Goal: Task Accomplishment & Management: Use online tool/utility

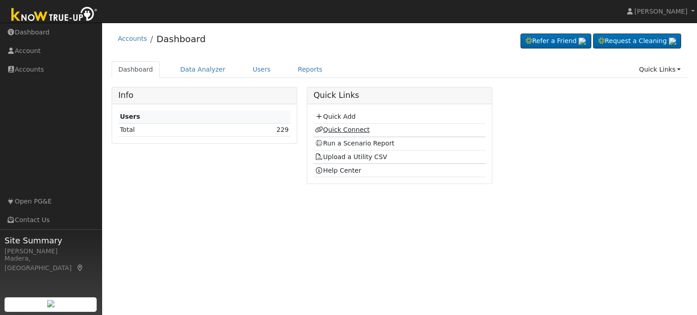
click at [343, 128] on link "Quick Connect" at bounding box center [342, 129] width 54 height 7
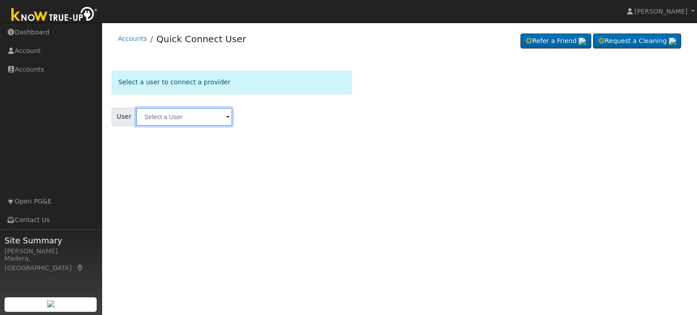
click at [172, 118] on input "text" at bounding box center [184, 117] width 96 height 18
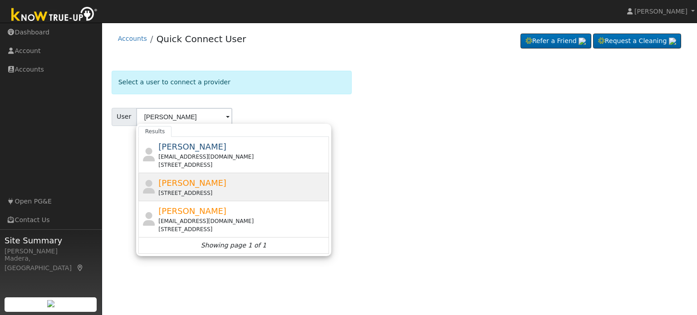
click at [194, 186] on span "[PERSON_NAME]" at bounding box center [192, 183] width 68 height 10
type input "James O'looney"
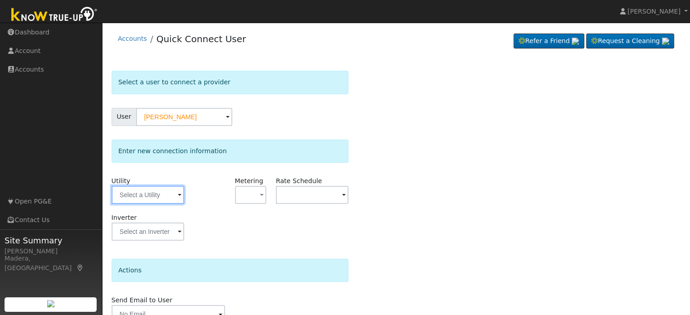
click at [151, 195] on input "text" at bounding box center [148, 195] width 73 height 18
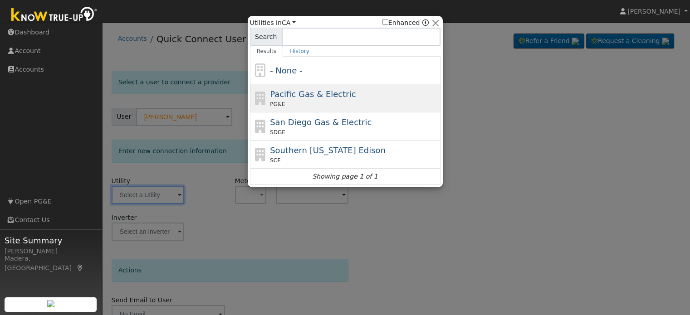
click at [303, 106] on div "PG&E" at bounding box center [354, 104] width 168 height 8
type input "PG&E"
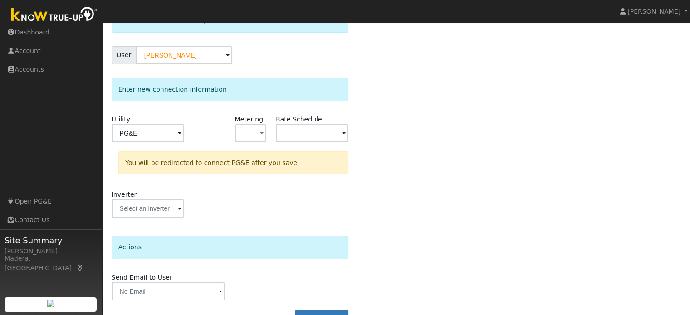
scroll to position [84, 0]
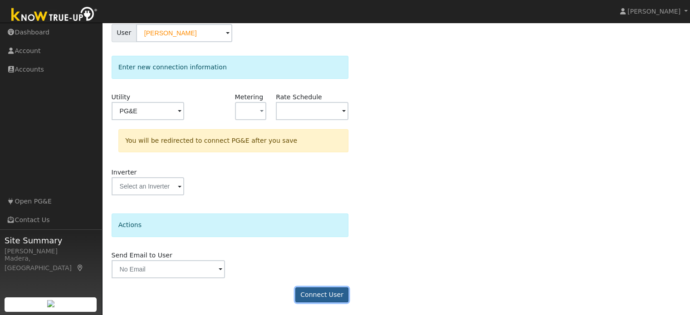
click at [327, 299] on button "Connect User" at bounding box center [322, 295] width 54 height 15
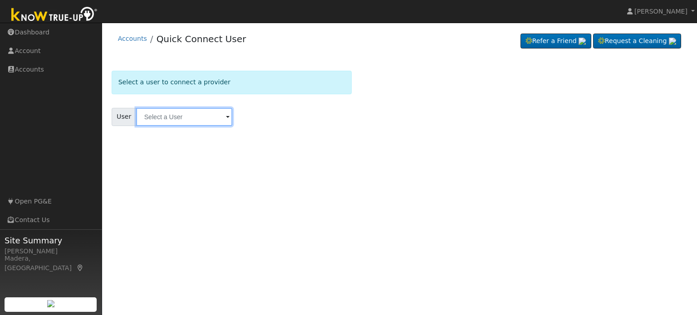
click at [174, 108] on input "text" at bounding box center [184, 117] width 96 height 18
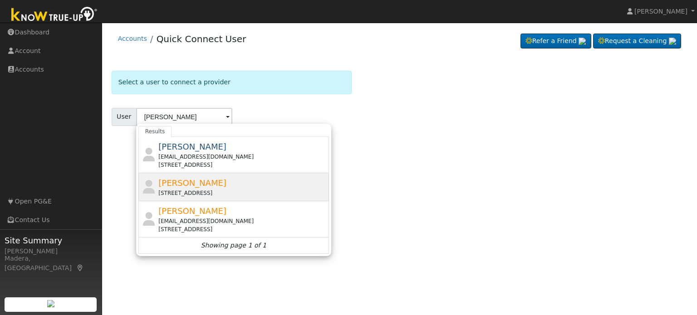
click at [194, 191] on div "[STREET_ADDRESS]" at bounding box center [242, 193] width 168 height 8
type input "[PERSON_NAME]"
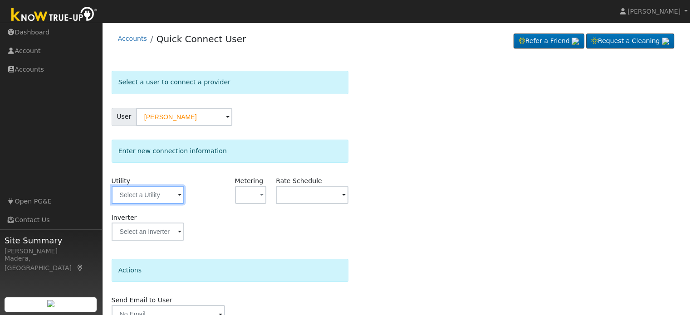
click at [126, 200] on input "text" at bounding box center [148, 195] width 73 height 18
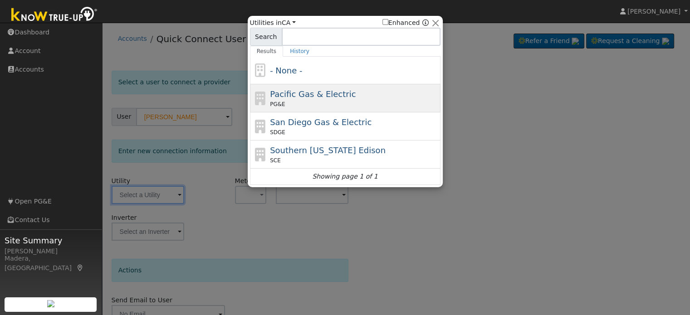
click at [316, 91] on span "Pacific Gas & Electric" at bounding box center [313, 94] width 86 height 10
type input "PG&E"
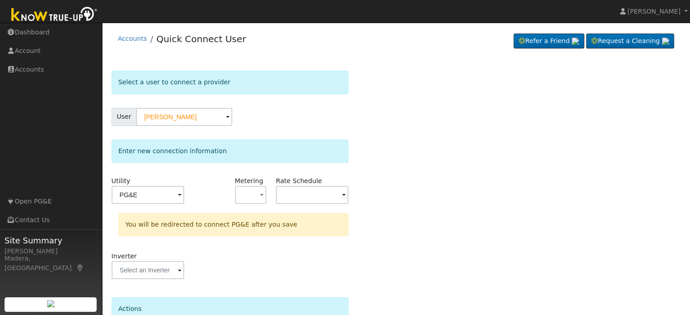
scroll to position [84, 0]
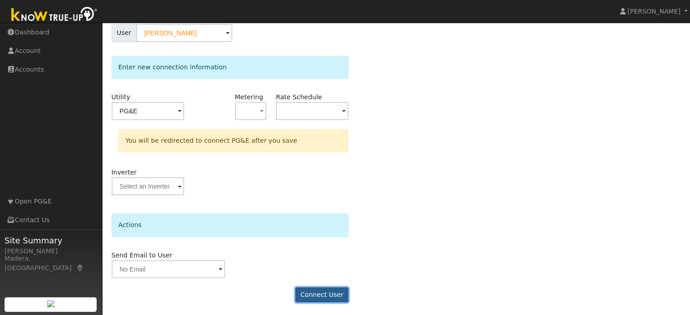
click at [335, 294] on button "Connect User" at bounding box center [322, 295] width 54 height 15
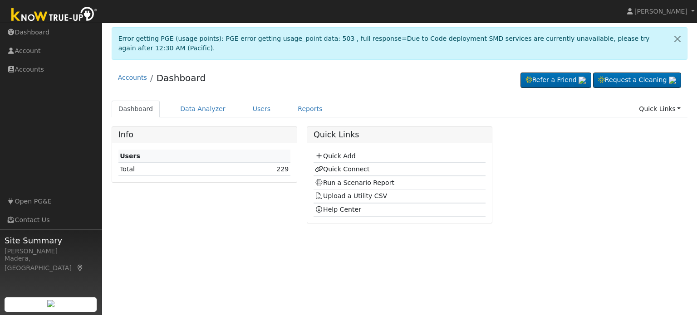
click at [337, 166] on link "Quick Connect" at bounding box center [342, 169] width 54 height 7
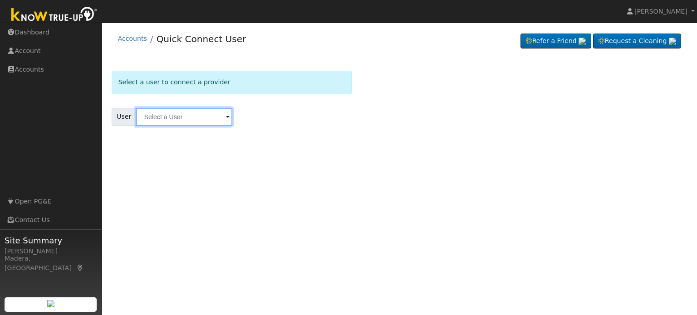
click at [187, 119] on input "text" at bounding box center [184, 117] width 96 height 18
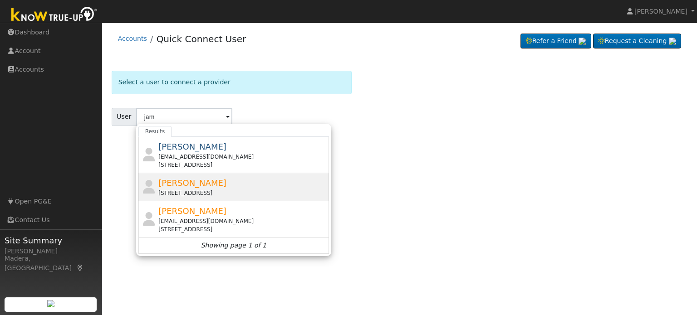
click at [185, 183] on span "James O'looney" at bounding box center [192, 183] width 68 height 10
type input "James O'looney"
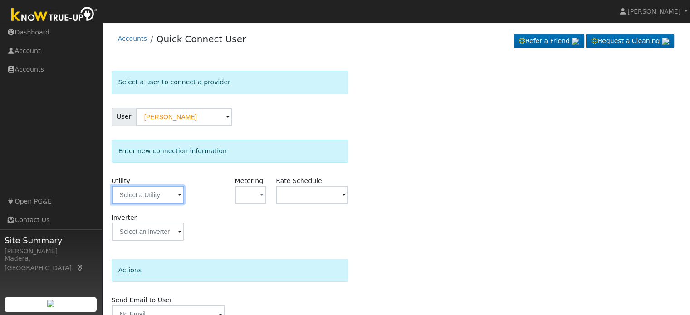
click at [148, 194] on input "text" at bounding box center [148, 195] width 73 height 18
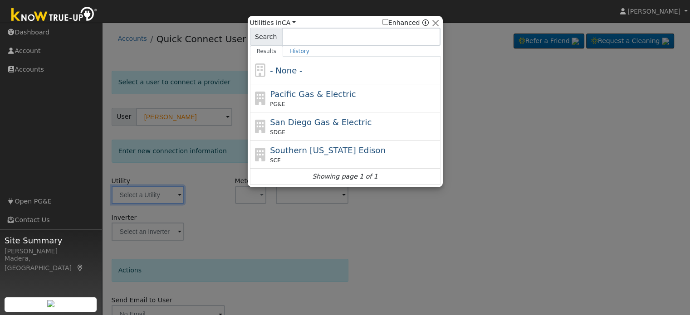
click at [227, 94] on div at bounding box center [345, 157] width 690 height 315
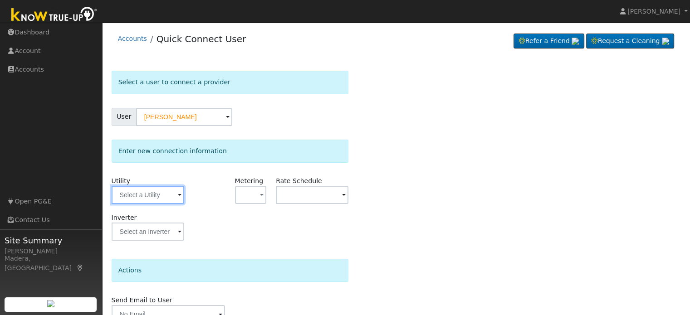
click at [152, 194] on input "text" at bounding box center [148, 195] width 73 height 18
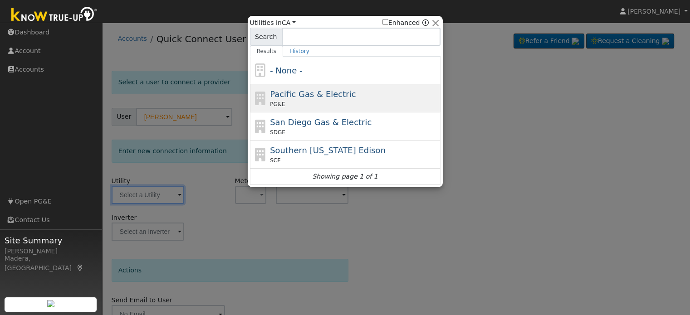
click at [318, 99] on div "Pacific Gas & Electric PG&E" at bounding box center [354, 98] width 168 height 20
type input "PG&E"
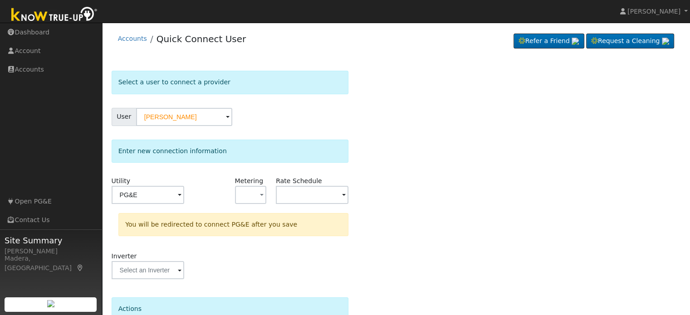
scroll to position [84, 0]
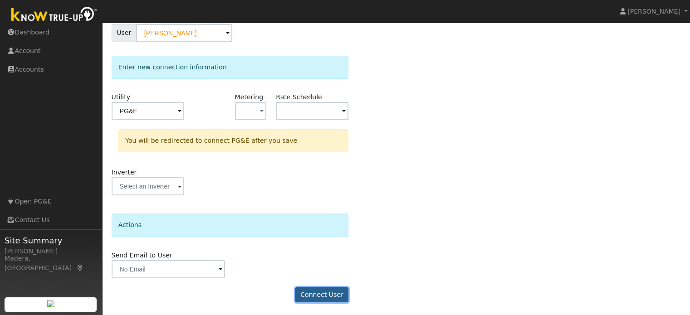
click at [324, 288] on button "Connect User" at bounding box center [322, 295] width 54 height 15
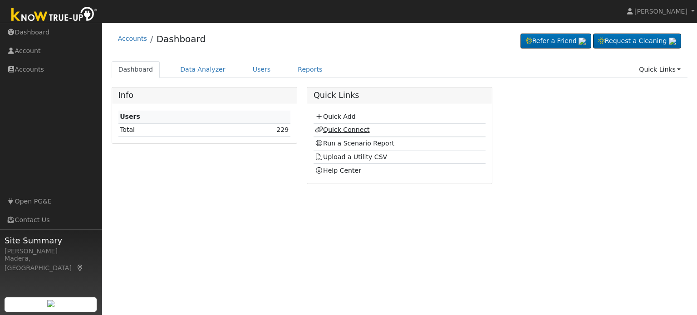
click at [349, 127] on link "Quick Connect" at bounding box center [342, 129] width 54 height 7
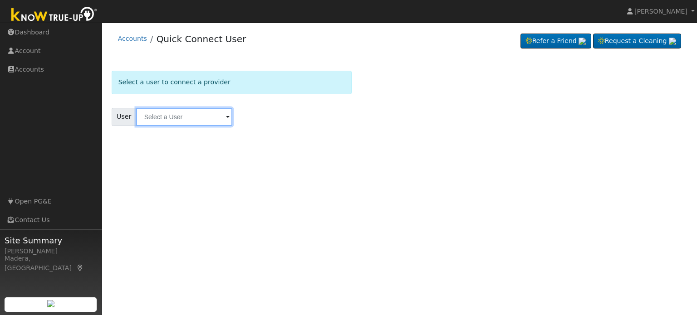
click at [182, 111] on input "text" at bounding box center [184, 117] width 96 height 18
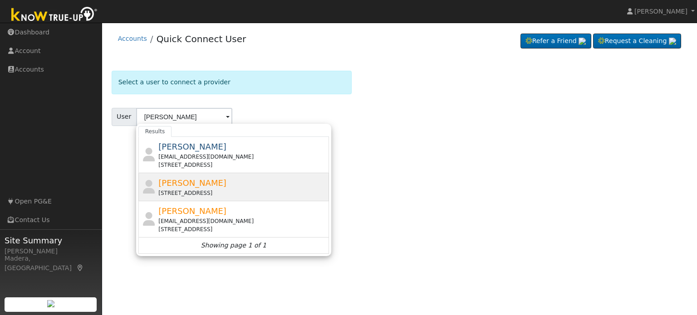
click at [218, 185] on div "[PERSON_NAME] [STREET_ADDRESS]" at bounding box center [242, 187] width 168 height 20
type input "[PERSON_NAME]"
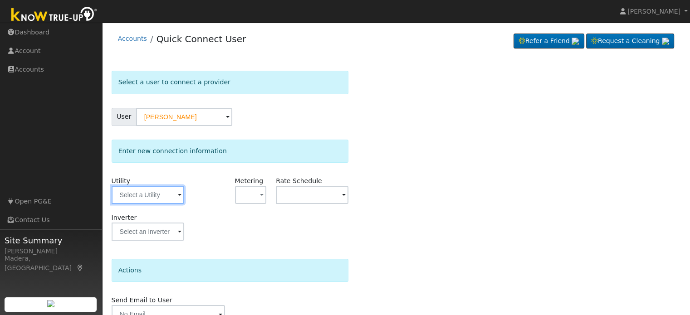
click at [157, 191] on input "text" at bounding box center [148, 195] width 73 height 18
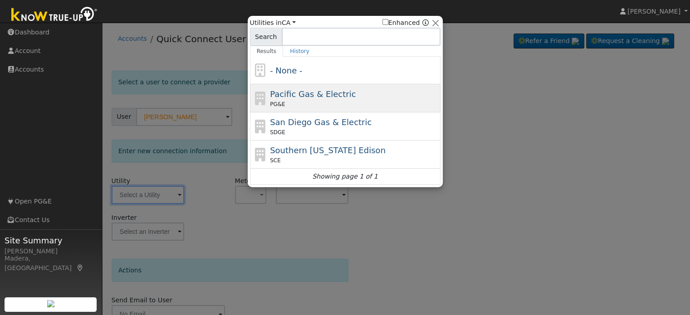
click at [342, 102] on div "PG&E" at bounding box center [354, 104] width 168 height 8
type input "PG&E"
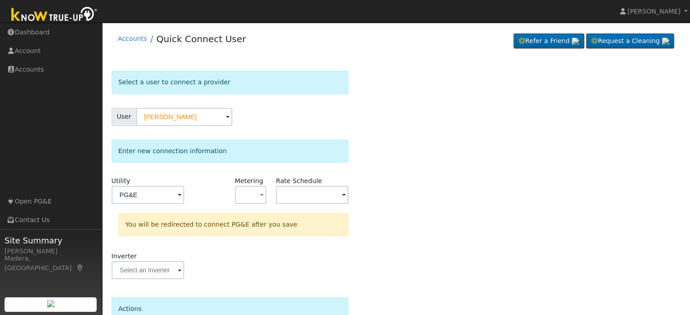
scroll to position [84, 0]
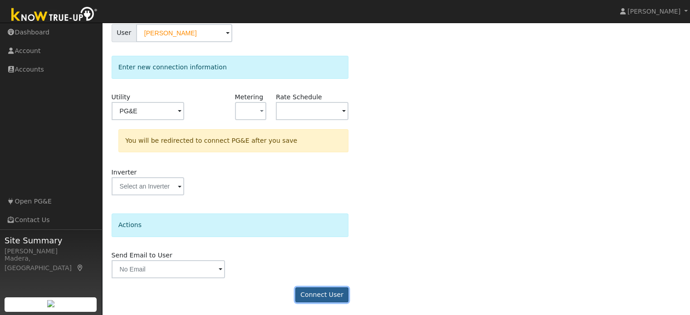
click at [336, 296] on button "Connect User" at bounding box center [322, 295] width 54 height 15
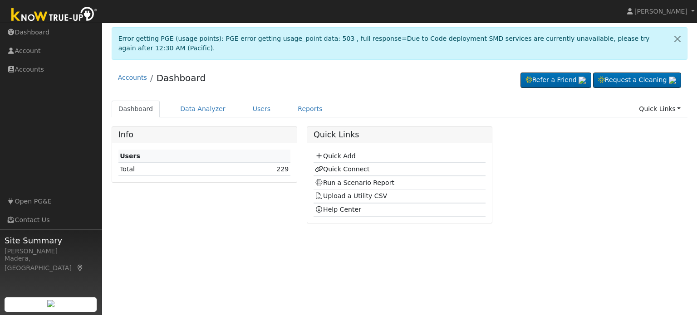
click at [343, 166] on link "Quick Connect" at bounding box center [342, 169] width 54 height 7
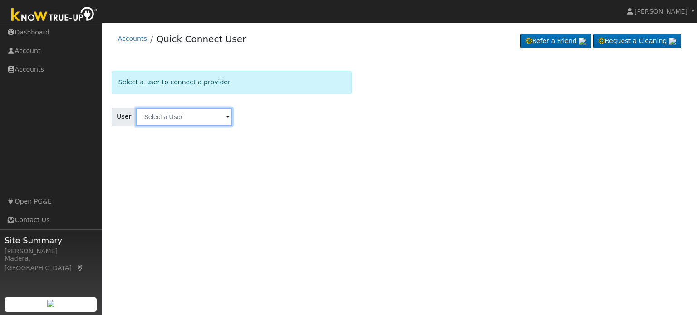
click at [172, 117] on input "text" at bounding box center [184, 117] width 96 height 18
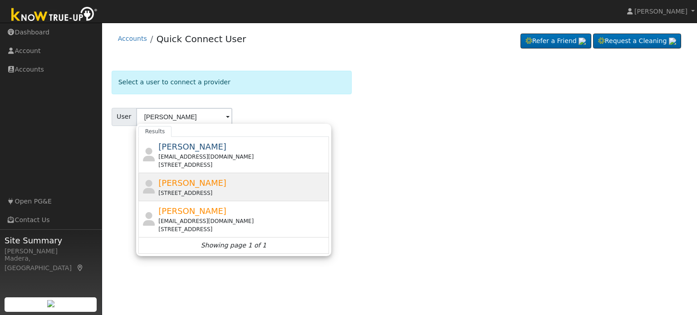
click at [193, 181] on span "James O'looney" at bounding box center [192, 183] width 68 height 10
type input "James O'looney"
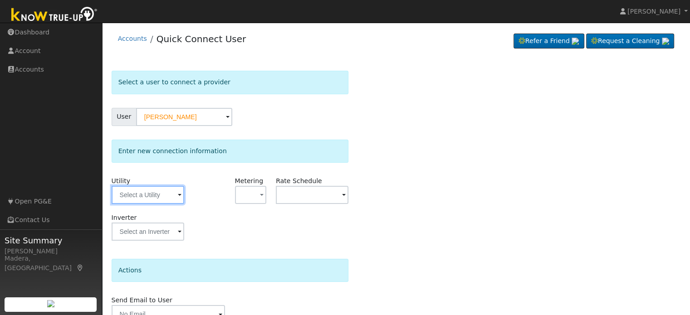
click at [154, 191] on input "text" at bounding box center [148, 195] width 73 height 18
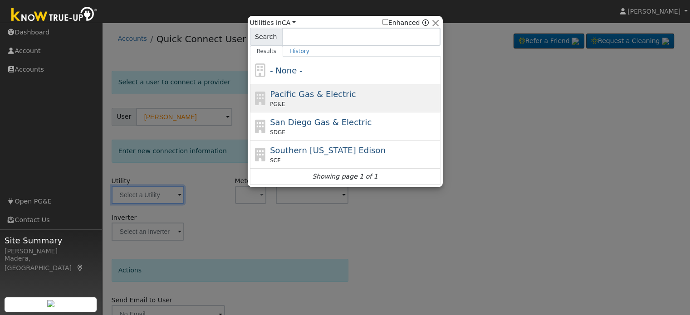
click at [319, 106] on div "PG&E" at bounding box center [354, 104] width 168 height 8
type input "PG&E"
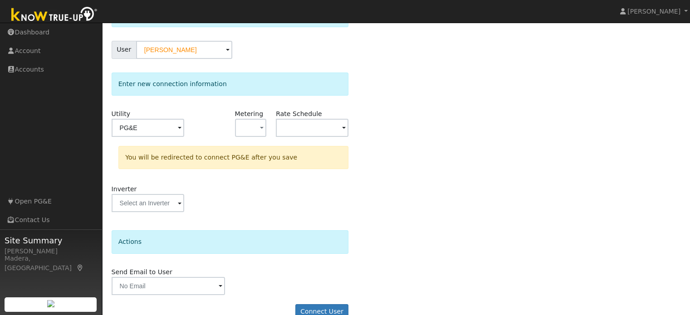
scroll to position [84, 0]
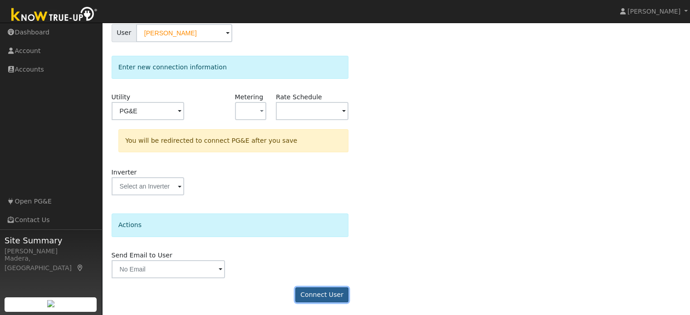
click at [313, 292] on button "Connect User" at bounding box center [322, 295] width 54 height 15
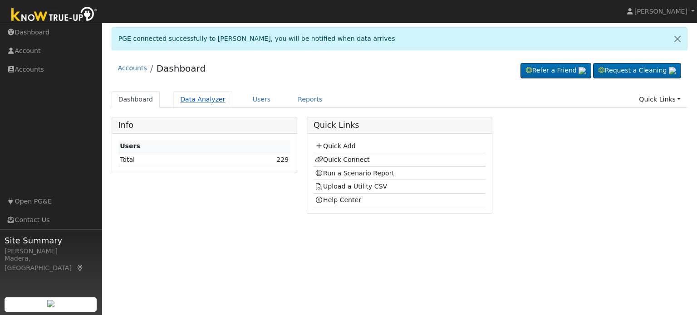
click at [203, 98] on link "Data Analyzer" at bounding box center [202, 99] width 59 height 17
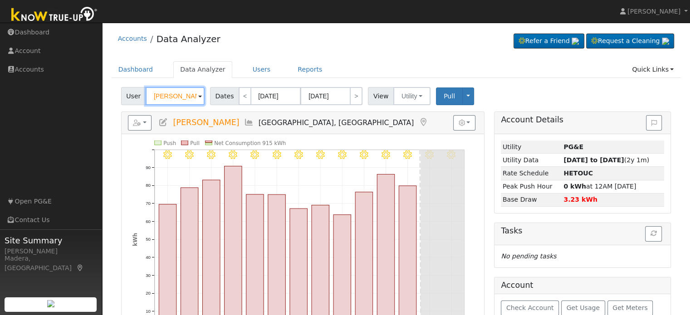
click at [181, 98] on input "[PERSON_NAME]" at bounding box center [175, 96] width 59 height 18
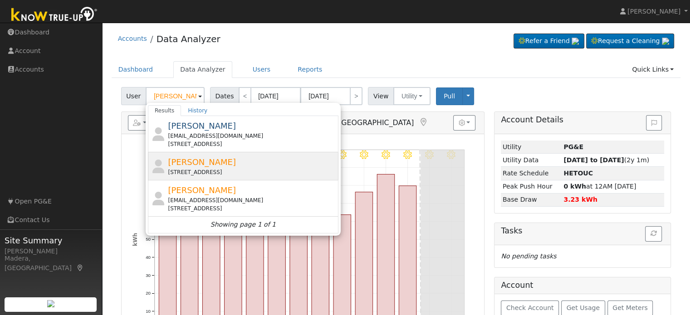
click at [221, 163] on span "[PERSON_NAME]" at bounding box center [202, 162] width 68 height 10
type input "[PERSON_NAME]"
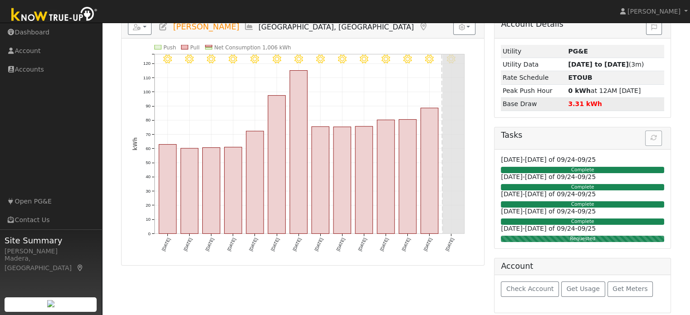
scroll to position [96, 0]
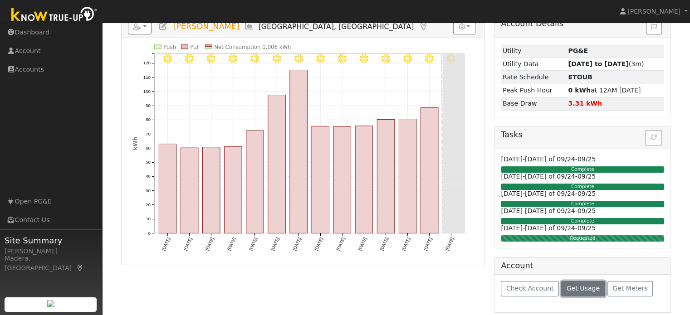
click at [578, 288] on span "Get Usage" at bounding box center [583, 288] width 33 height 7
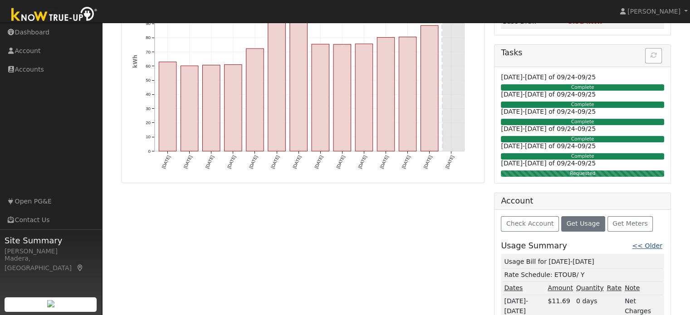
click at [655, 246] on link "<< Older" at bounding box center [647, 245] width 30 height 7
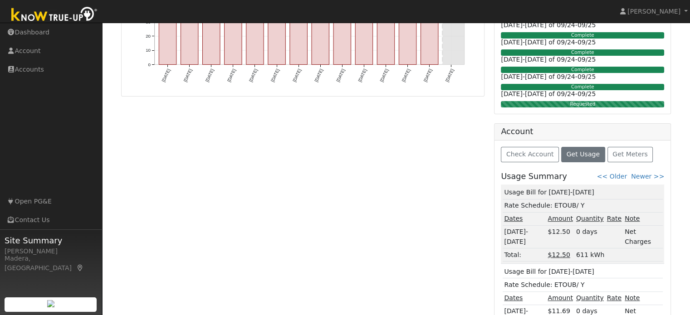
scroll to position [282, 0]
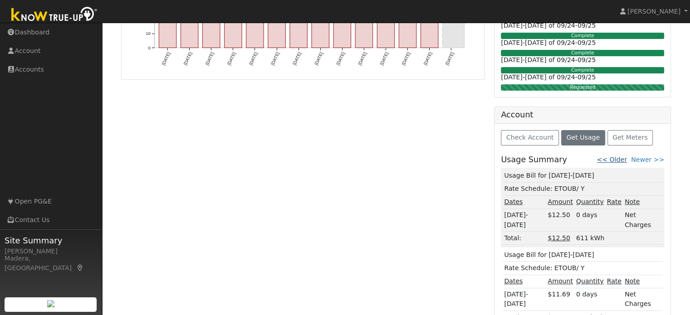
click at [626, 156] on link "<< Older" at bounding box center [612, 159] width 30 height 7
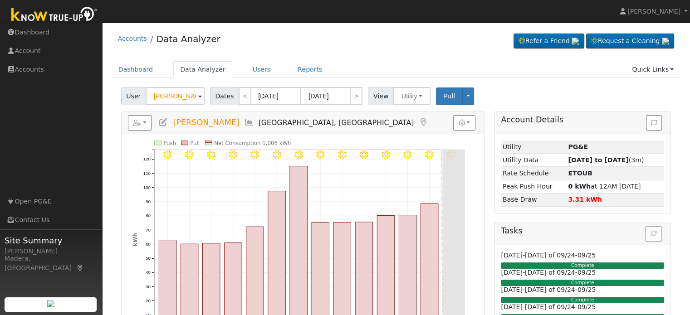
scroll to position [300, 0]
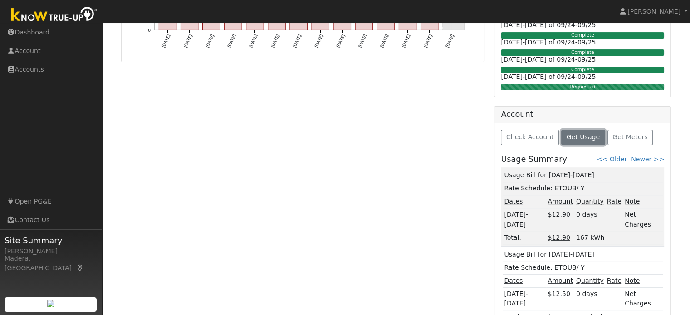
click at [581, 137] on span "Get Usage" at bounding box center [583, 136] width 33 height 7
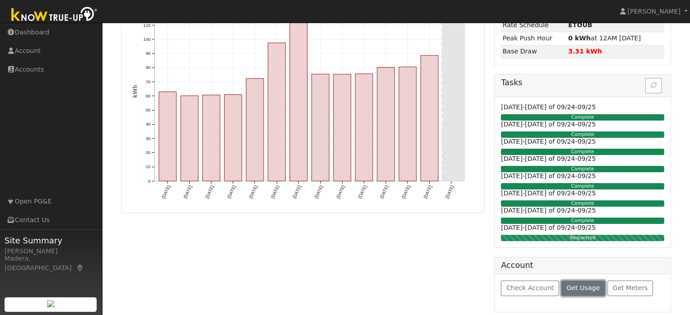
click at [577, 281] on button "Get Usage" at bounding box center [583, 288] width 44 height 15
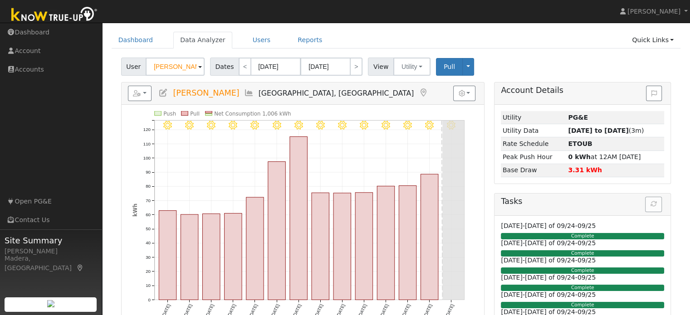
scroll to position [0, 0]
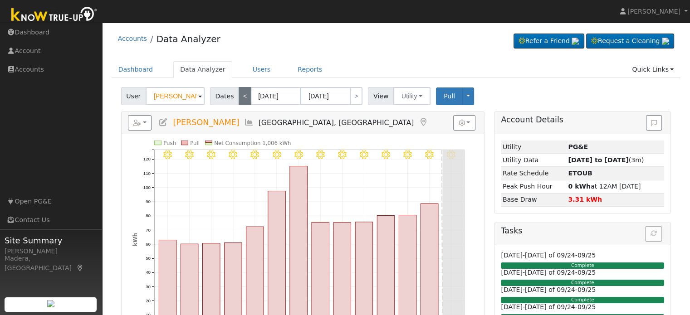
click at [240, 97] on link "<" at bounding box center [245, 96] width 13 height 18
type input "08/07/2025"
type input "08/20/2025"
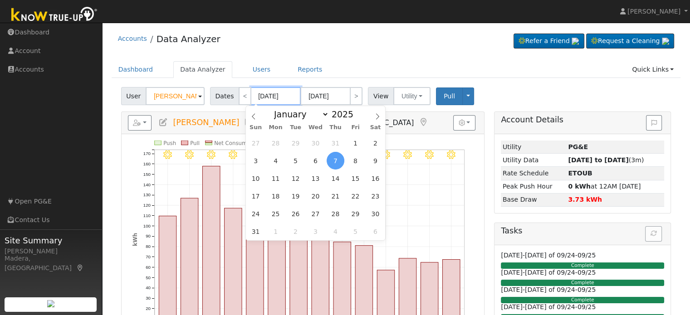
click at [274, 94] on input "08/07/2025" at bounding box center [276, 96] width 50 height 18
click at [278, 198] on span "18" at bounding box center [276, 196] width 18 height 18
type input "08/18/2025"
type input "08/31/2025"
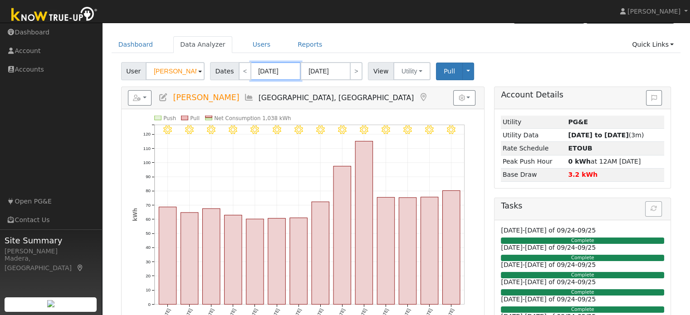
scroll to position [20, 0]
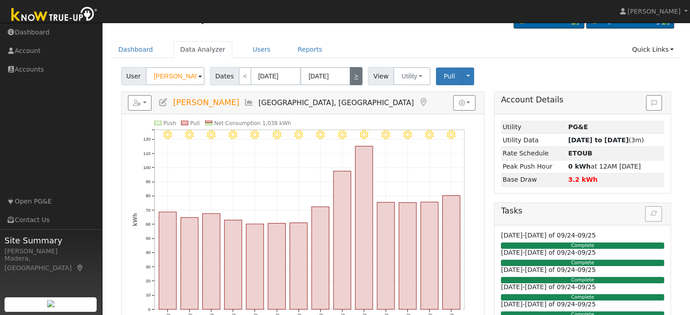
click at [350, 78] on link ">" at bounding box center [356, 76] width 13 height 18
type input "09/01/2025"
type input "09/14/2025"
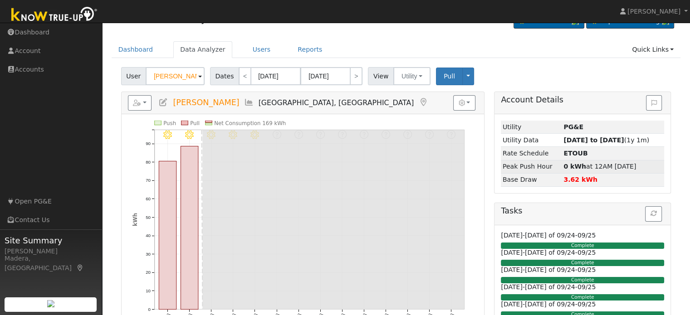
scroll to position [257, 0]
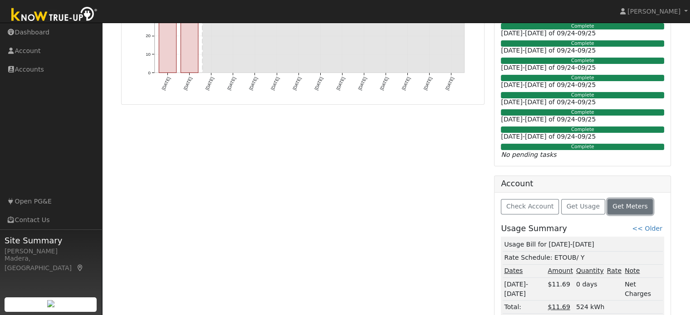
click at [621, 208] on span "Get Meters" at bounding box center [630, 206] width 35 height 7
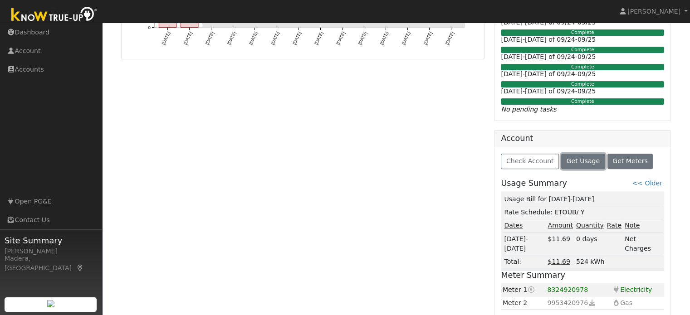
click at [583, 161] on span "Get Usage" at bounding box center [583, 160] width 33 height 7
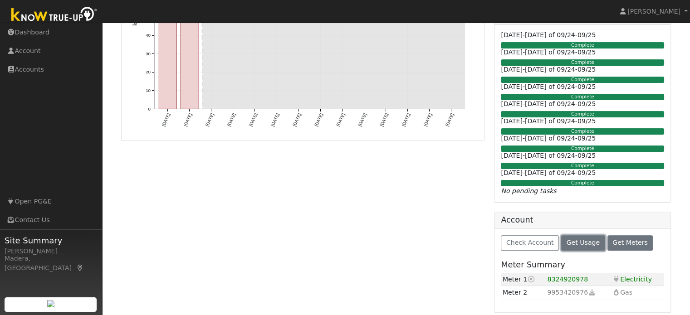
click at [568, 244] on span "Get Usage" at bounding box center [583, 242] width 33 height 7
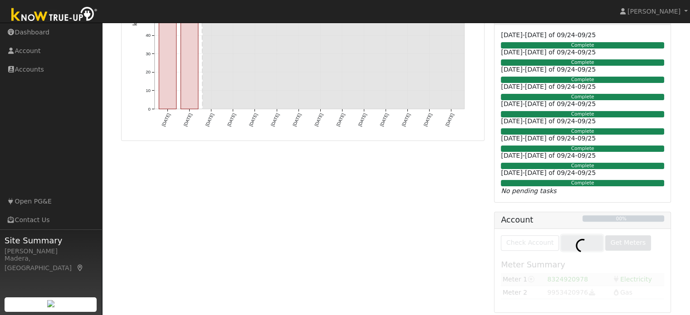
scroll to position [302, 0]
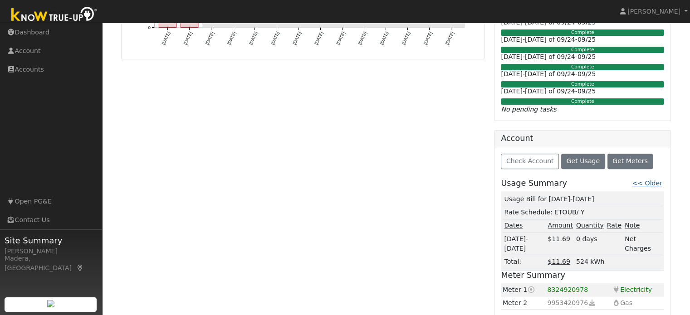
click at [649, 184] on link "<< Older" at bounding box center [647, 183] width 30 height 7
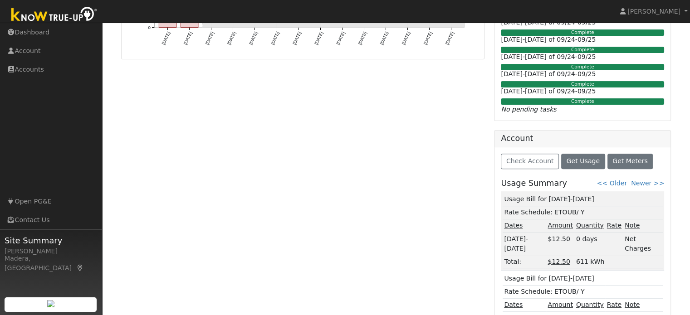
scroll to position [372, 0]
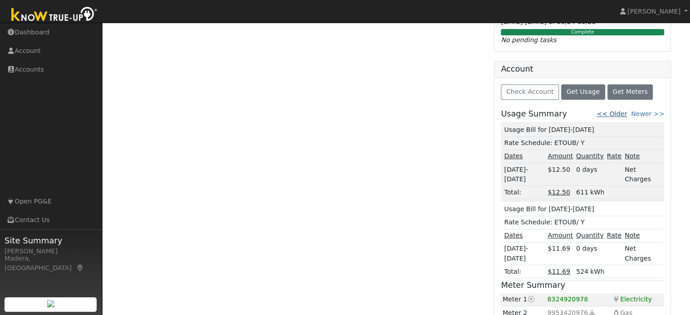
click at [625, 110] on link "<< Older" at bounding box center [612, 113] width 30 height 7
click at [619, 113] on link "<< Older" at bounding box center [612, 114] width 30 height 7
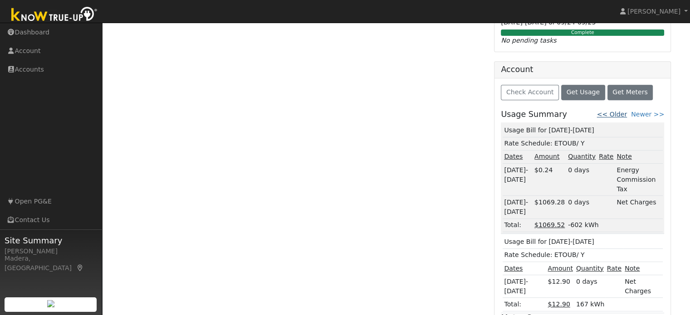
click at [622, 111] on link "<< Older" at bounding box center [612, 114] width 30 height 7
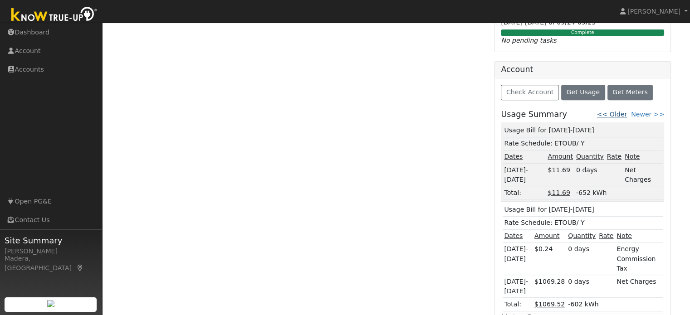
click at [623, 113] on link "<< Older" at bounding box center [612, 114] width 30 height 7
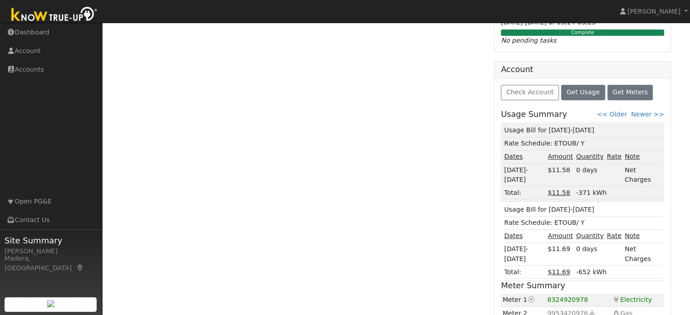
scroll to position [372, 0]
click at [625, 114] on link "<< Older" at bounding box center [612, 113] width 30 height 7
click at [623, 110] on link "<< Older" at bounding box center [612, 113] width 30 height 7
click at [621, 115] on link "<< Older" at bounding box center [612, 113] width 30 height 7
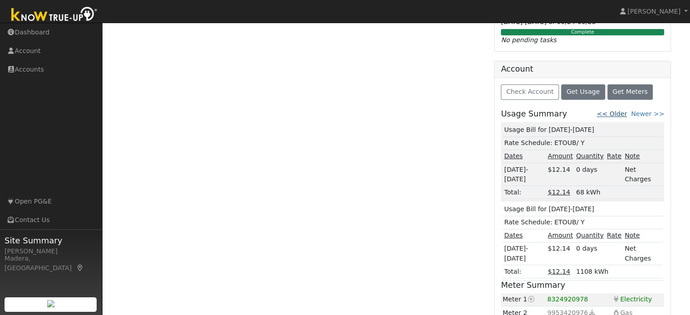
click at [623, 114] on link "<< Older" at bounding box center [612, 113] width 30 height 7
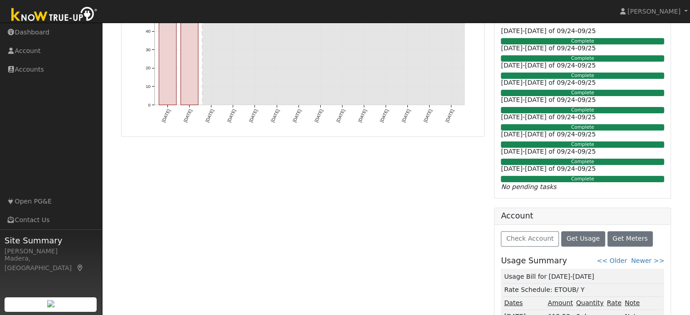
scroll to position [0, 0]
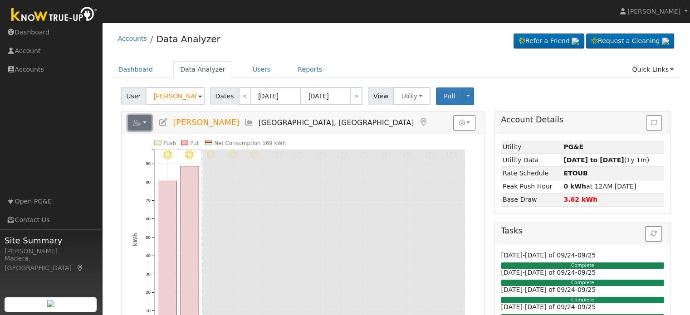
click at [142, 123] on button "button" at bounding box center [140, 122] width 24 height 15
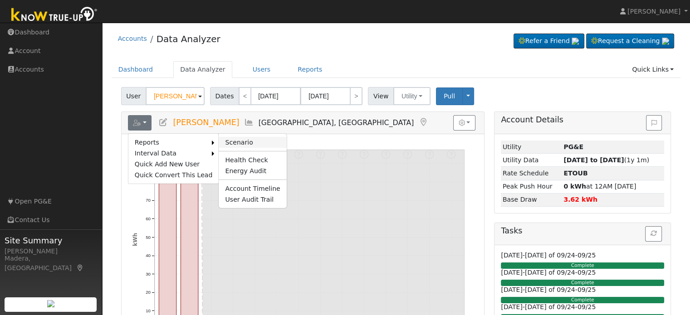
click at [232, 141] on link "Scenario" at bounding box center [253, 142] width 68 height 11
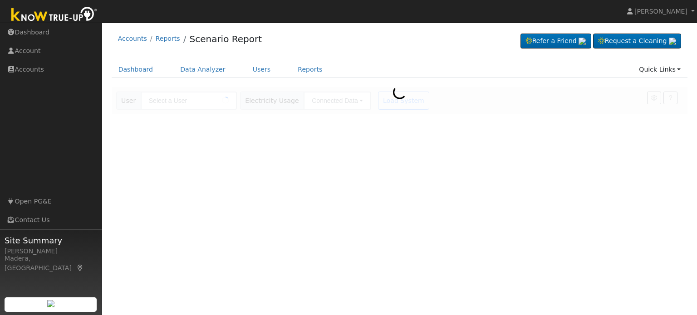
type input "[PERSON_NAME]"
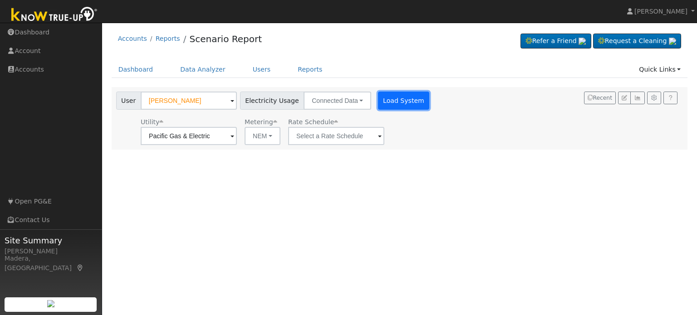
click at [383, 98] on button "Load System" at bounding box center [404, 101] width 52 height 18
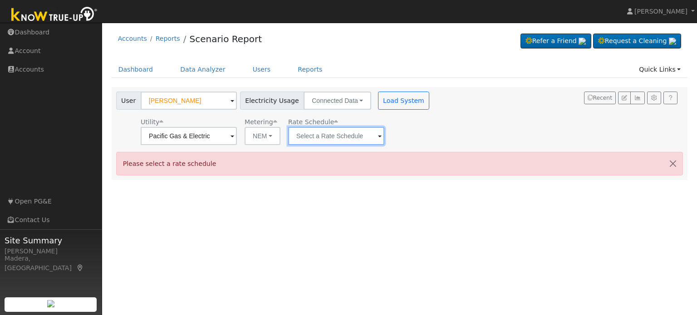
click at [329, 143] on input "text" at bounding box center [336, 136] width 96 height 18
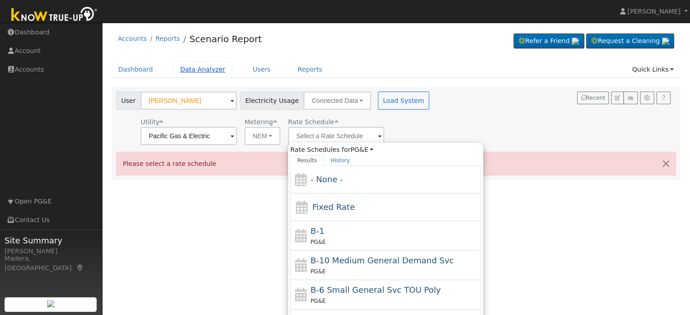
click at [194, 70] on link "Data Analyzer" at bounding box center [202, 69] width 59 height 17
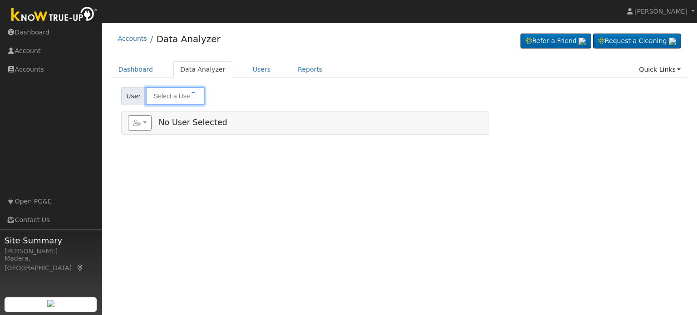
type input "[PERSON_NAME]"
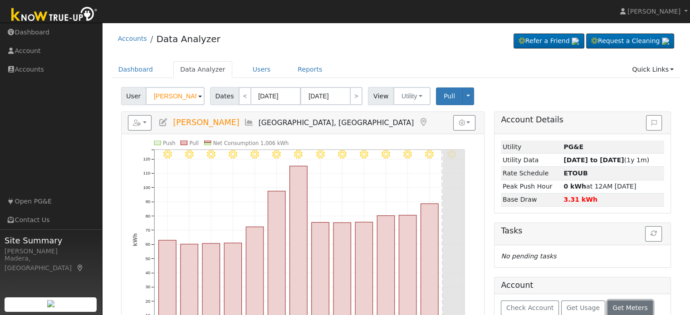
click at [613, 301] on button "Get Meters" at bounding box center [631, 308] width 46 height 15
click at [136, 125] on icon "button" at bounding box center [137, 123] width 8 height 6
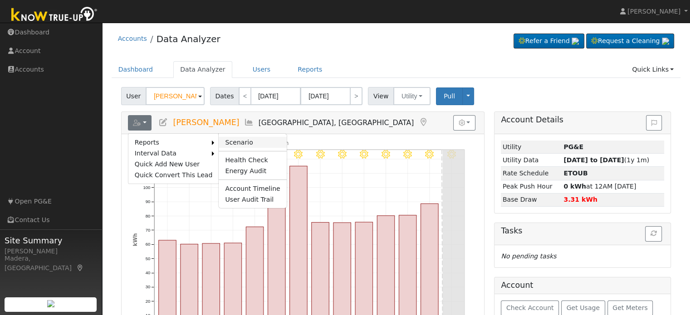
click at [220, 137] on link "Scenario" at bounding box center [253, 142] width 68 height 11
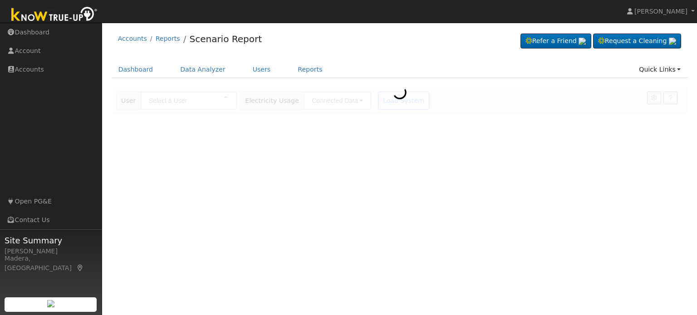
type input "[PERSON_NAME]"
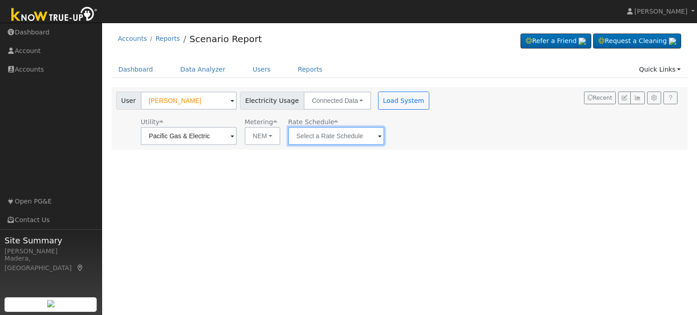
click at [357, 143] on input "text" at bounding box center [336, 136] width 96 height 18
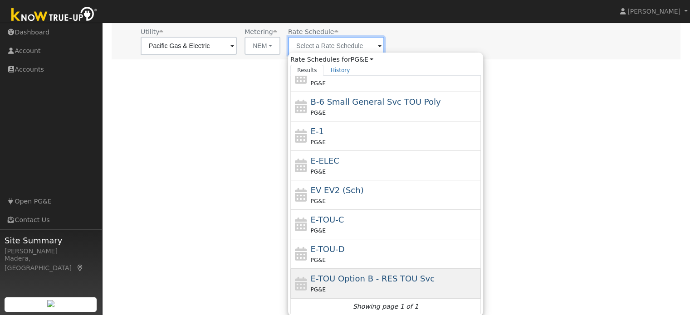
scroll to position [90, 0]
click at [344, 288] on div "PG&E" at bounding box center [395, 290] width 168 height 10
type input "E-TOU Option B - RES TOU Svc"
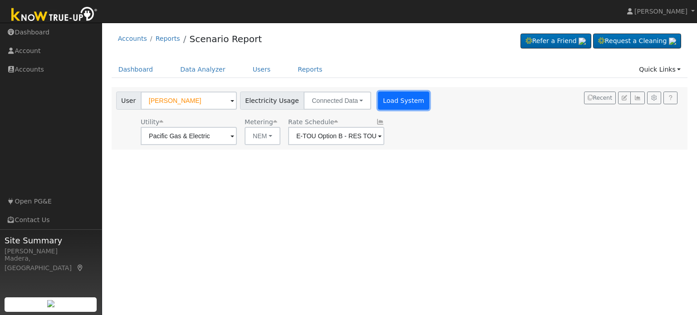
click at [390, 103] on button "Load System" at bounding box center [404, 101] width 52 height 18
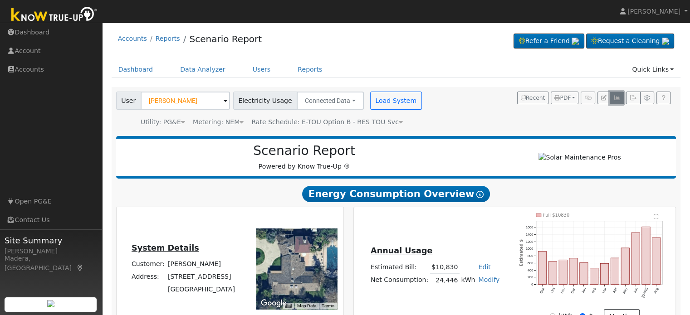
click at [617, 99] on icon "button" at bounding box center [617, 97] width 7 height 5
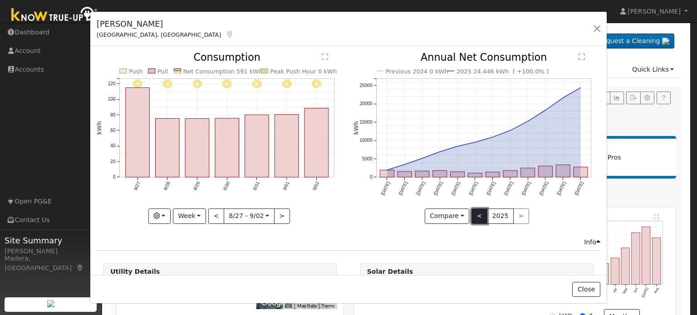
click at [473, 215] on button "<" at bounding box center [480, 216] width 16 height 15
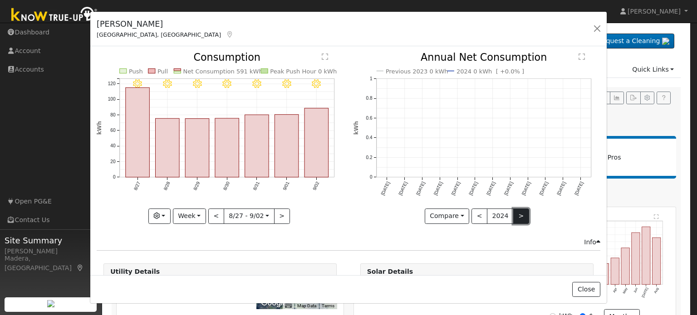
click at [513, 219] on button ">" at bounding box center [521, 216] width 16 height 15
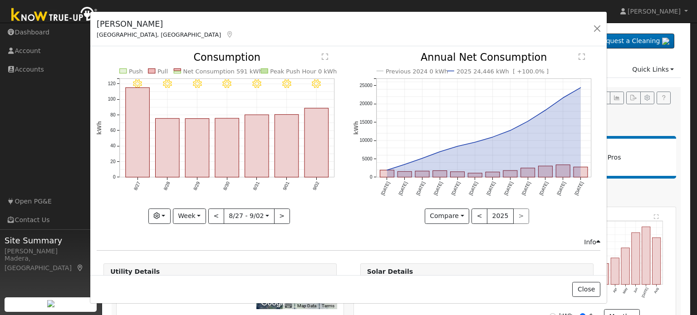
click at [588, 36] on div "[PERSON_NAME][GEOGRAPHIC_DATA], [GEOGRAPHIC_DATA] Default Account Default Accou…" at bounding box center [348, 29] width 516 height 35
click at [599, 28] on button "button" at bounding box center [597, 28] width 13 height 13
